Goal: Check status: Check status

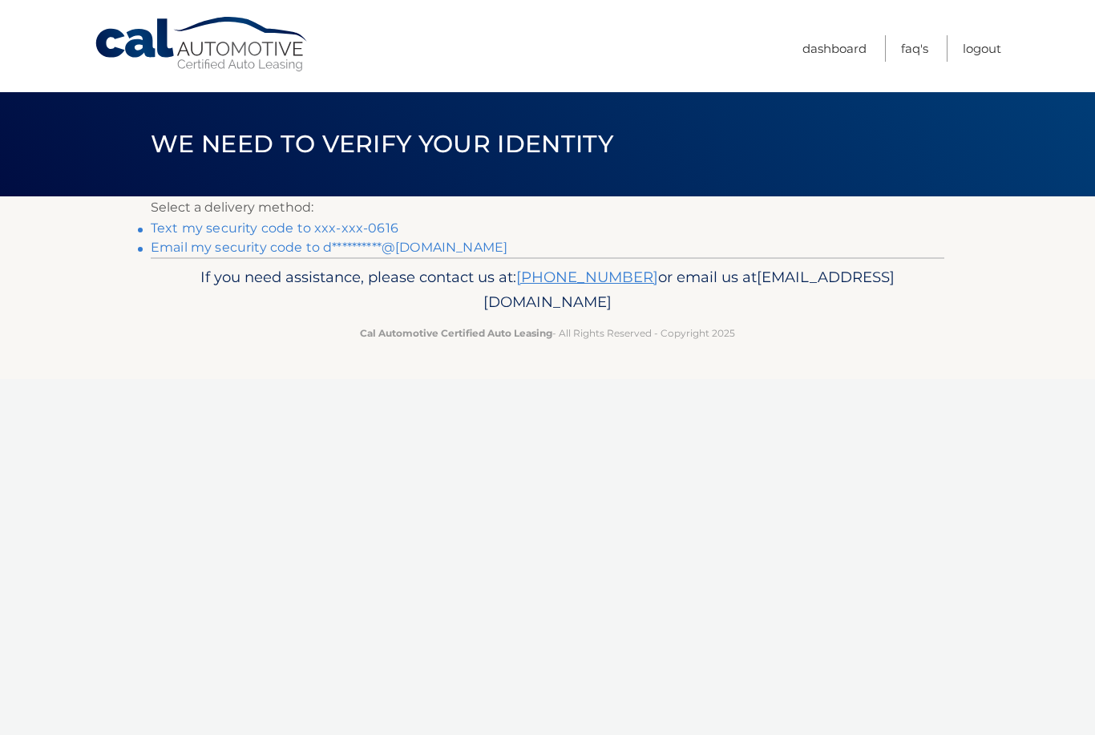
click at [177, 225] on link "Text my security code to xxx-xxx-0616" at bounding box center [275, 227] width 248 height 15
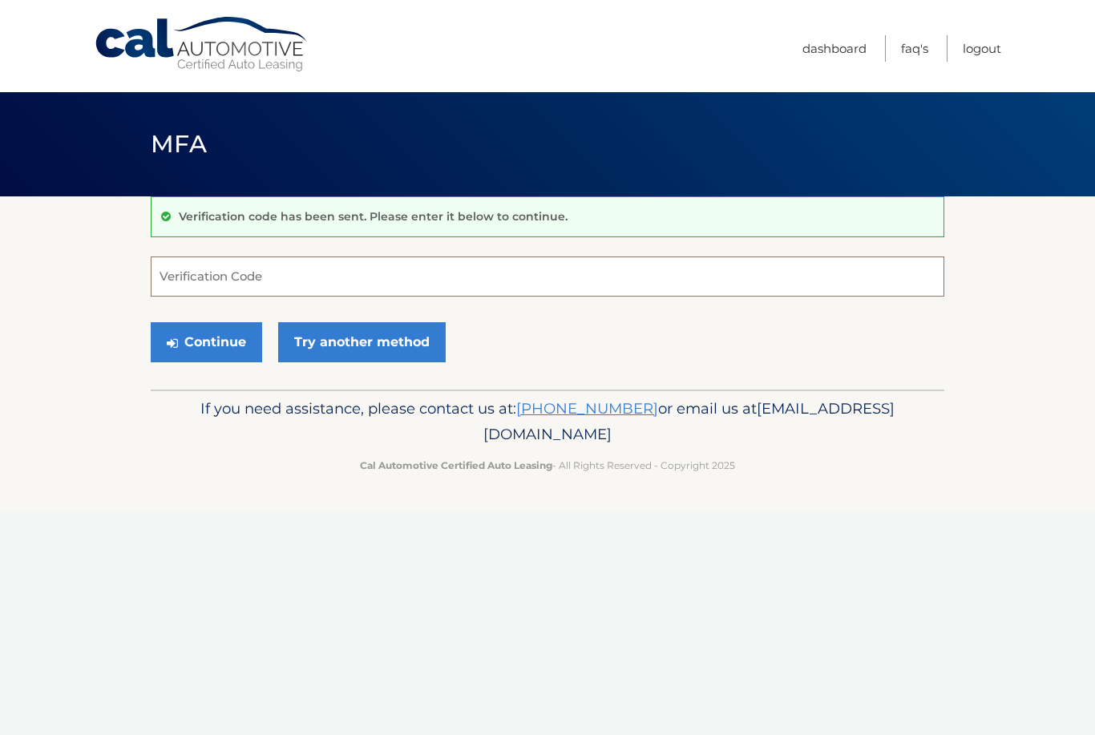
click at [191, 275] on input "Verification Code" at bounding box center [547, 276] width 793 height 40
type input "038560"
click at [206, 341] on button "Continue" at bounding box center [206, 342] width 111 height 40
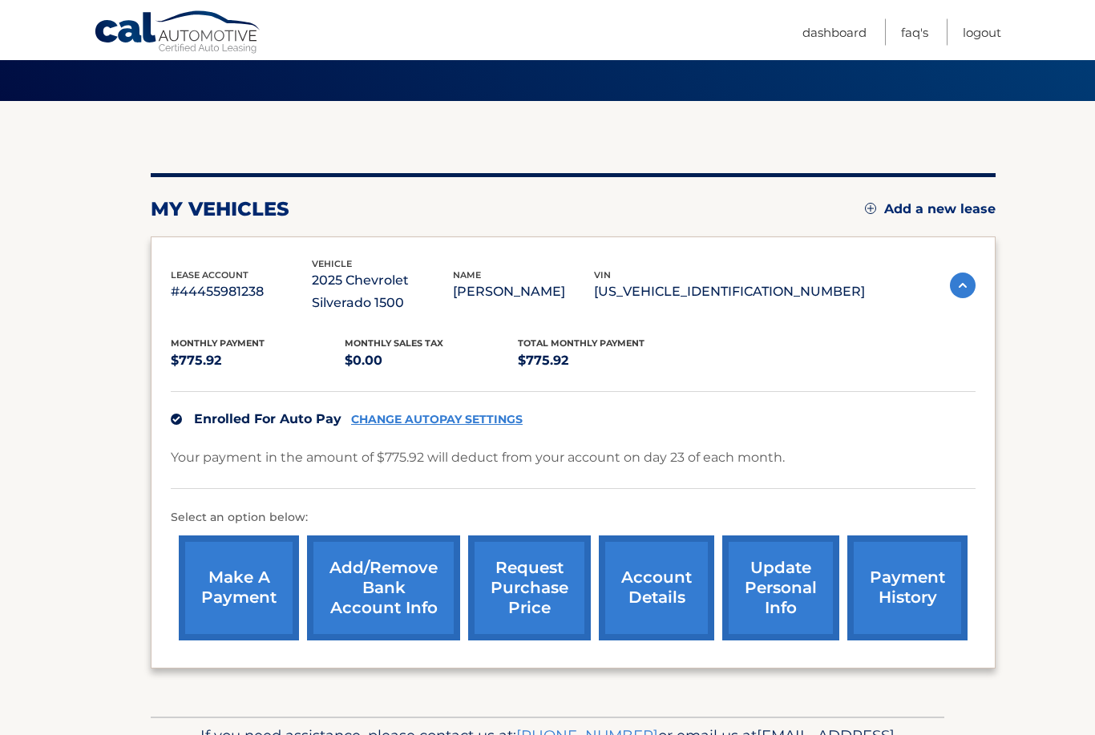
scroll to position [143, 0]
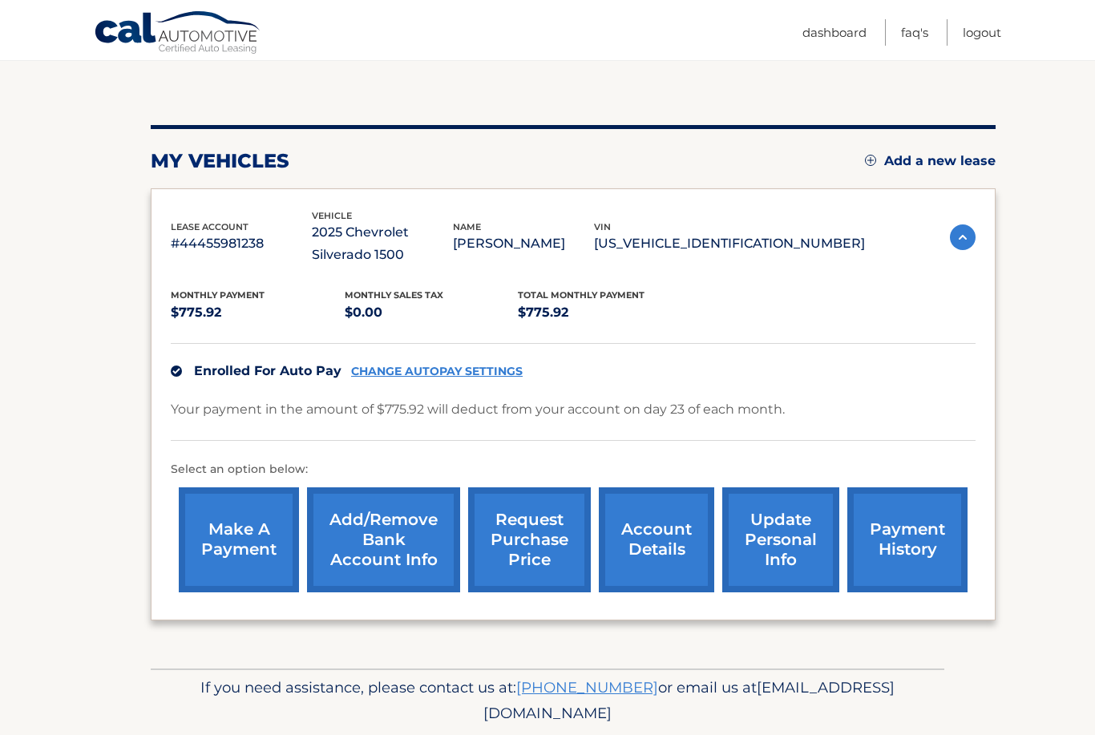
click at [909, 527] on link "payment history" at bounding box center [907, 539] width 120 height 105
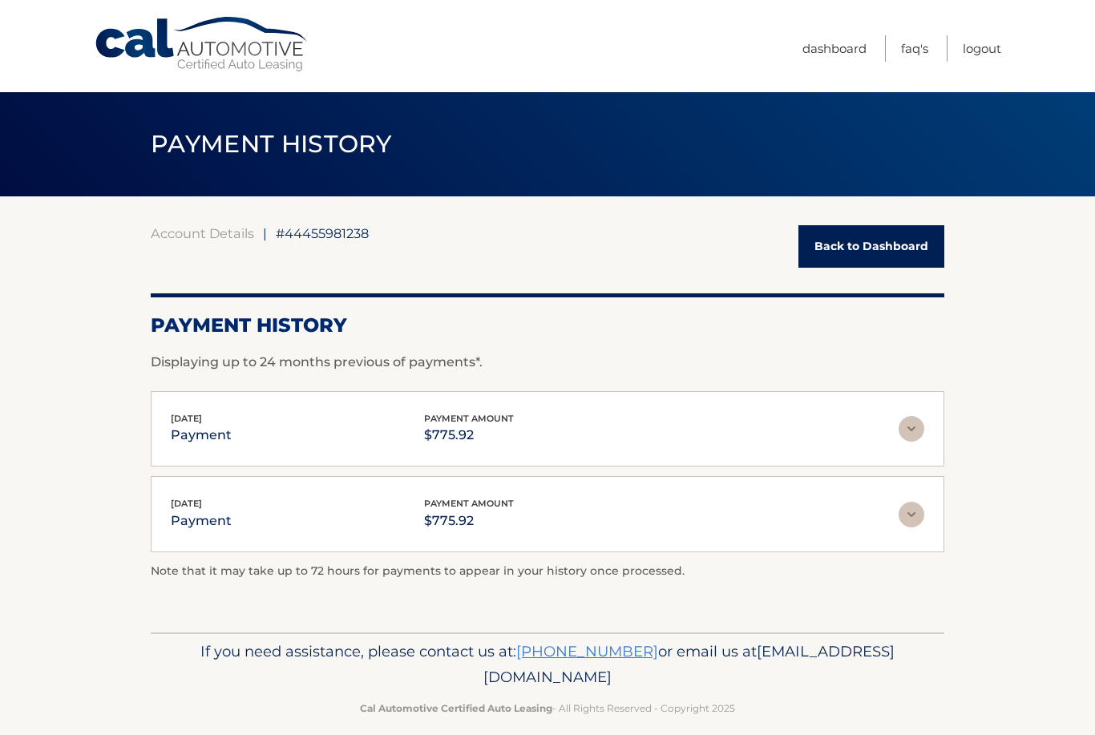
click at [919, 424] on img at bounding box center [911, 429] width 26 height 26
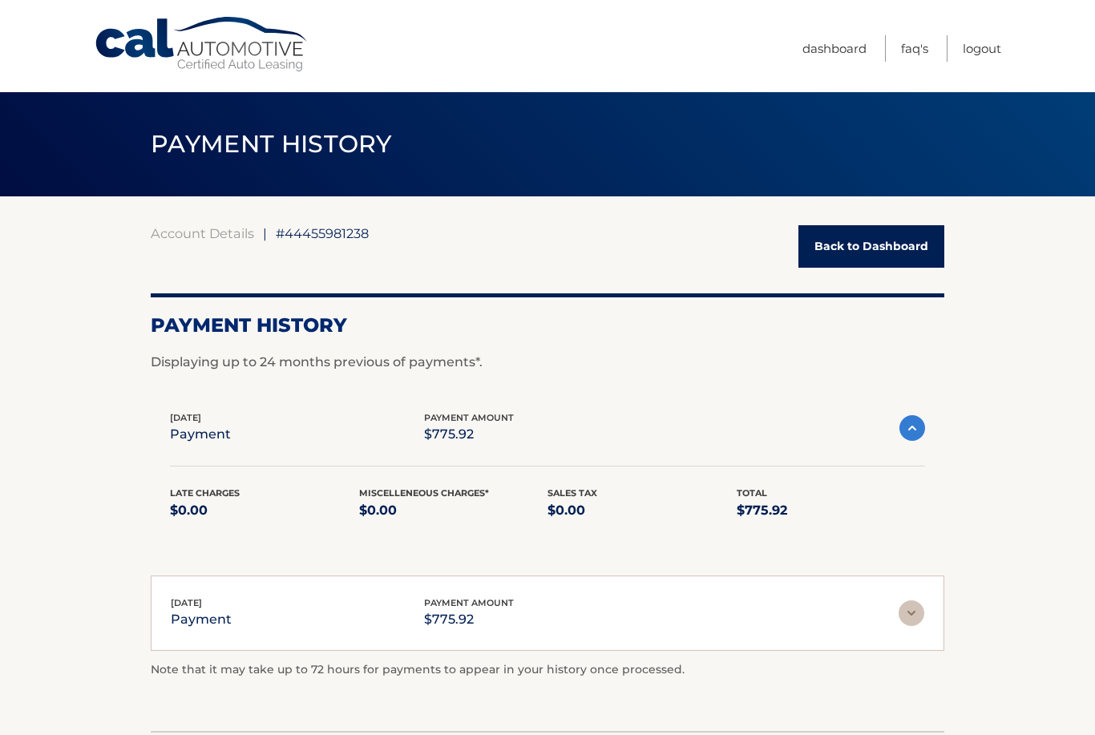
click at [904, 614] on img at bounding box center [911, 613] width 26 height 26
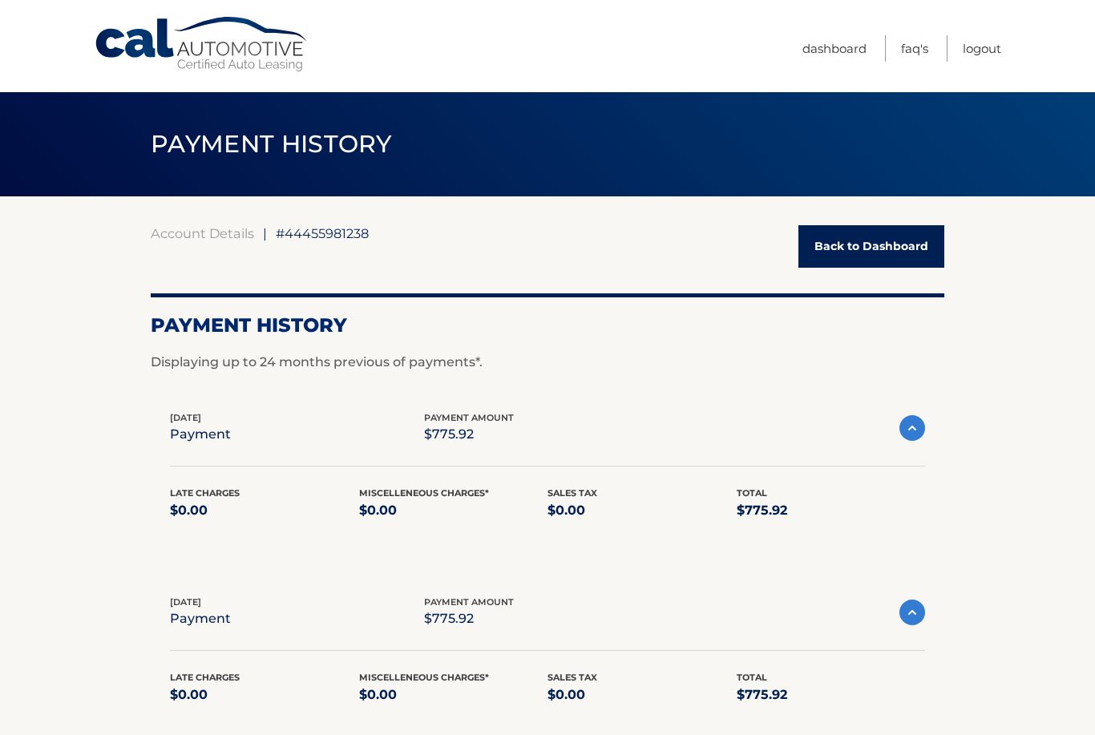
click at [878, 234] on link "Back to Dashboard" at bounding box center [871, 246] width 146 height 42
click at [900, 239] on link "Back to Dashboard" at bounding box center [871, 246] width 146 height 42
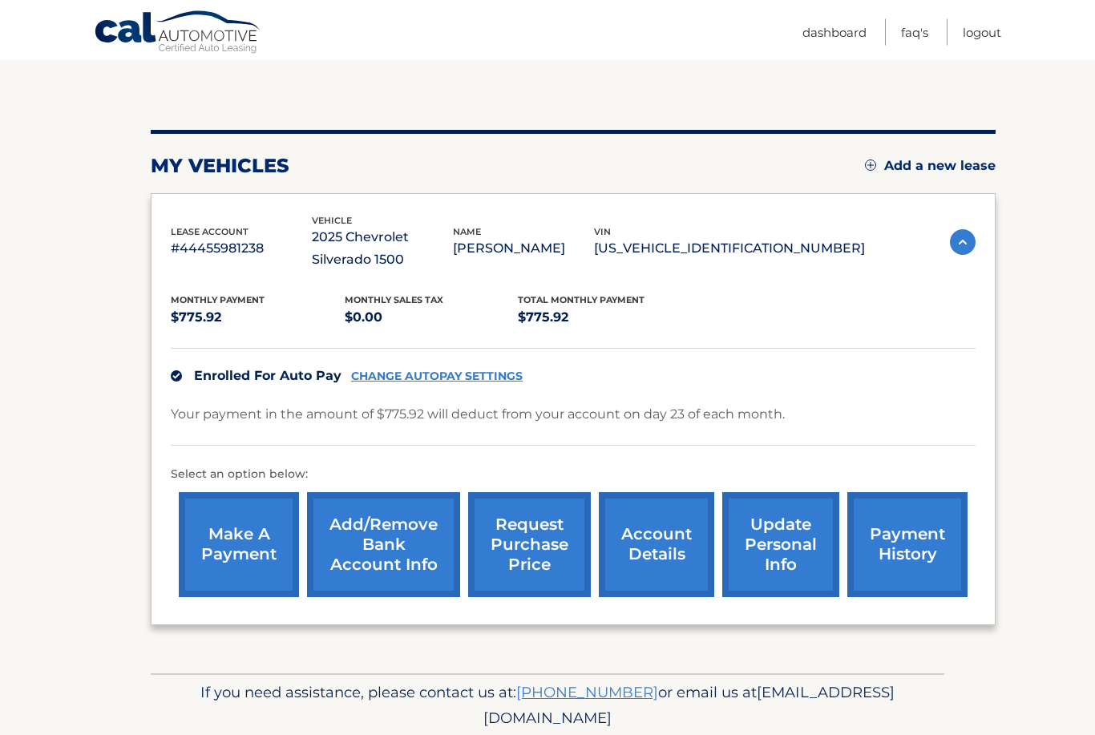
scroll to position [143, 0]
